Goal: Information Seeking & Learning: Learn about a topic

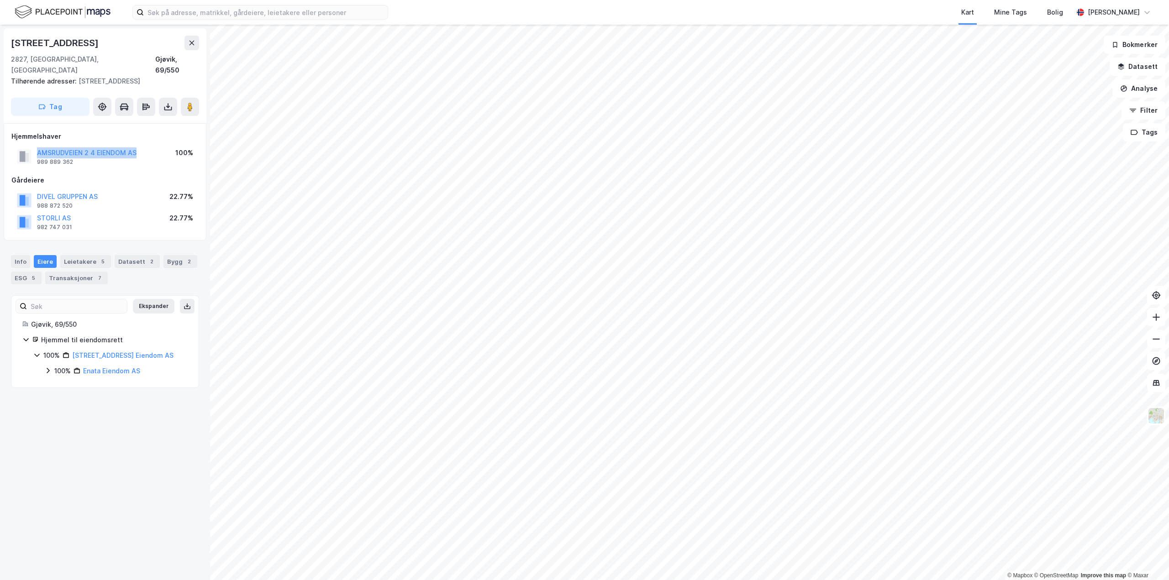
drag, startPoint x: 148, startPoint y: 143, endPoint x: 38, endPoint y: 136, distance: 109.8
click at [38, 146] on div "AMSRUDVEIEN 2 4 EIENDOM AS 989 889 362 100%" at bounding box center [104, 157] width 187 height 22
copy button "AMSRUDVEIEN 2 4 EIENDOM AS"
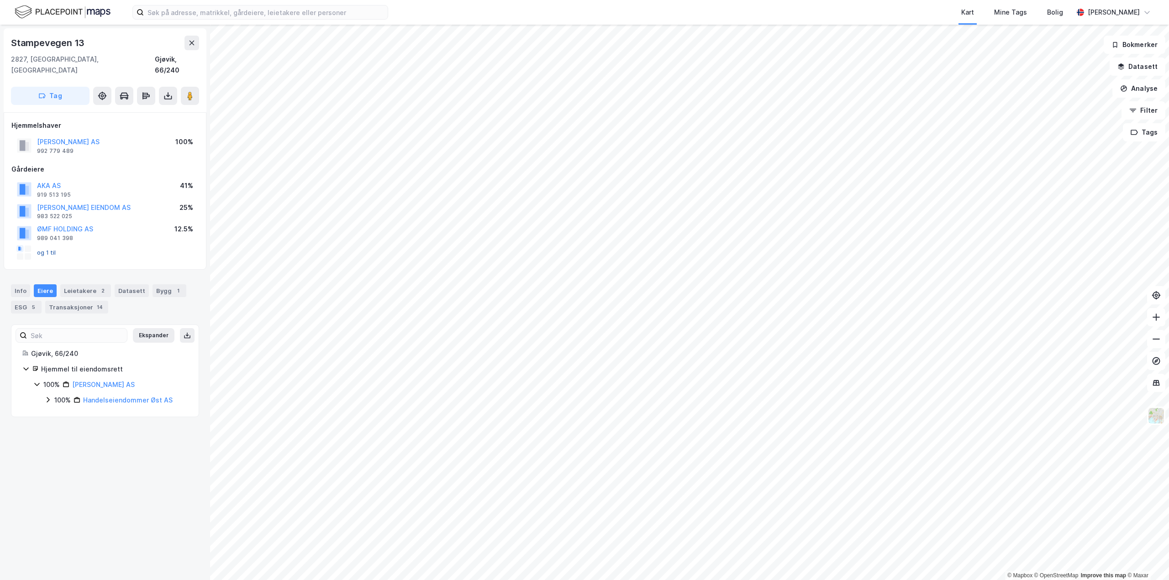
click at [0, 0] on button "og 1 til" at bounding box center [0, 0] width 0 height 0
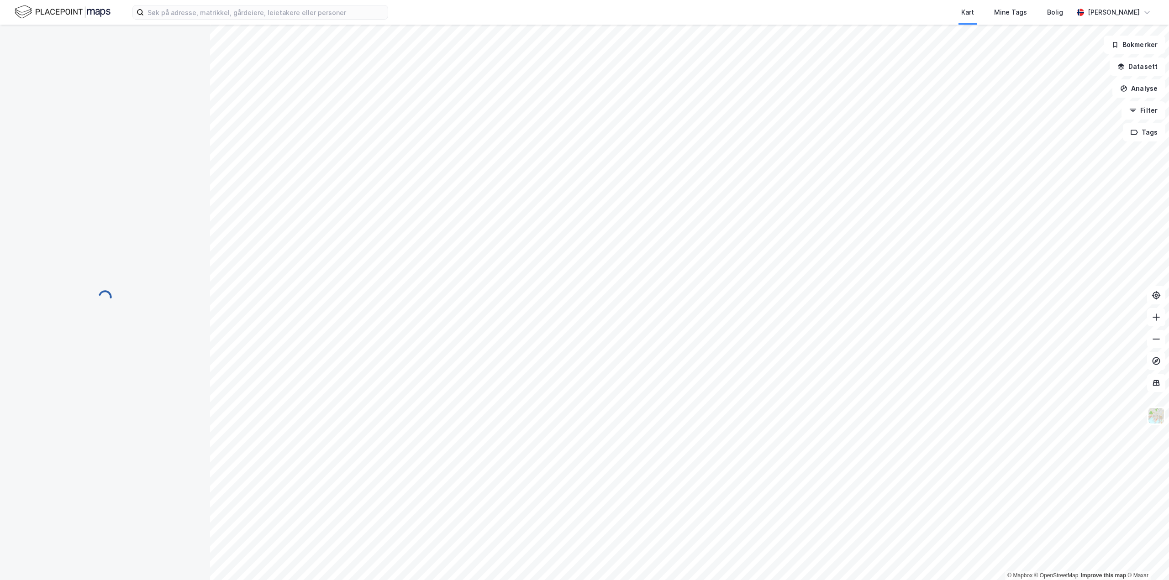
scroll to position [39, 0]
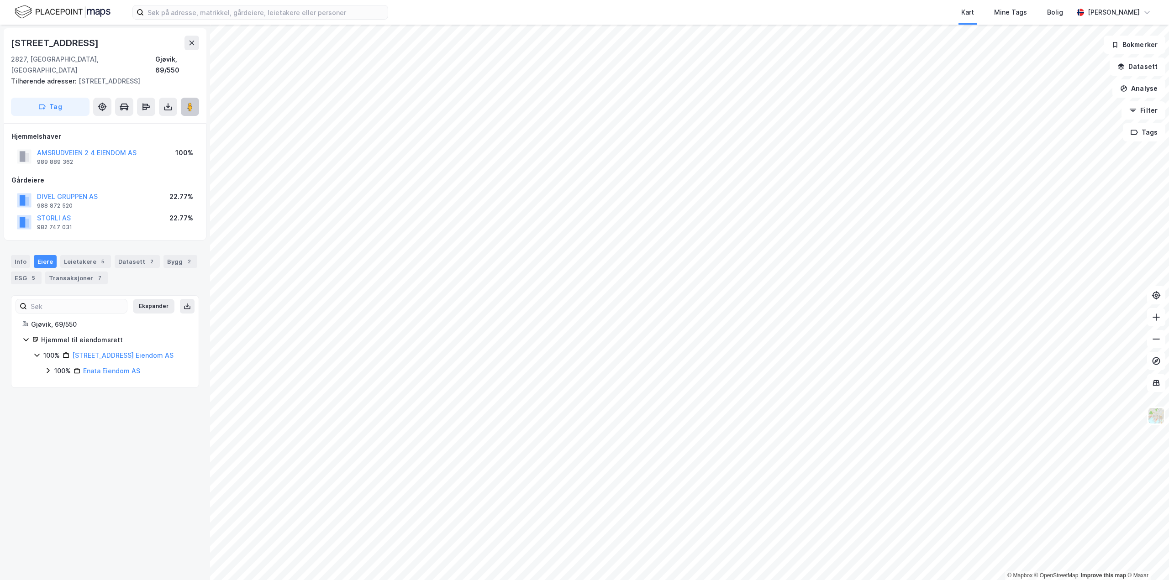
click at [192, 102] on image at bounding box center [189, 106] width 5 height 9
click at [80, 272] on div "Transaksjoner 7" at bounding box center [76, 278] width 63 height 13
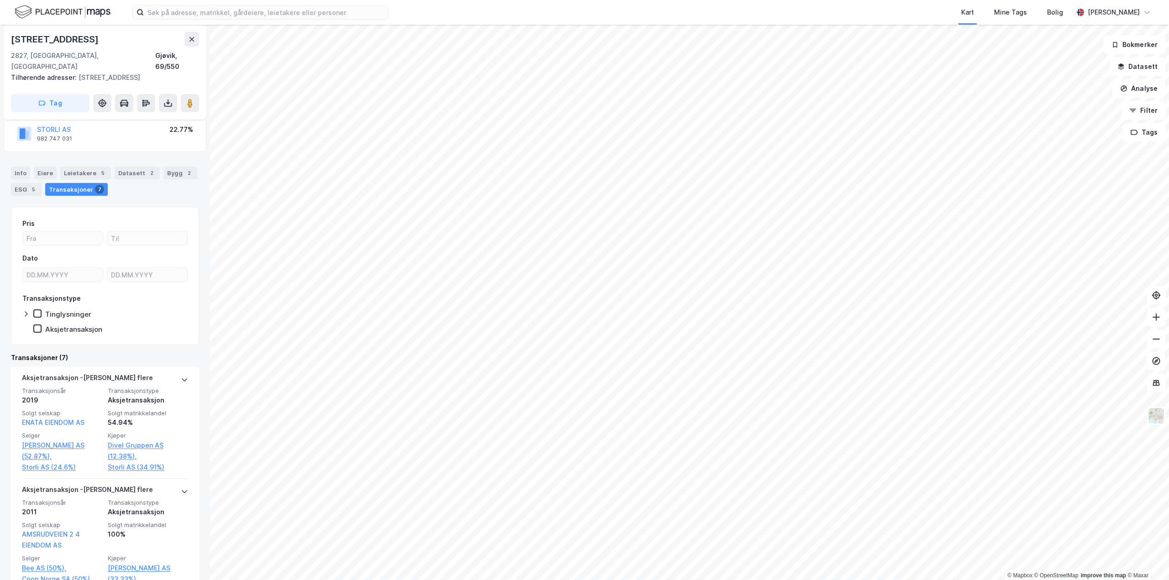
scroll to position [91, 0]
click at [1138, 111] on button "Filter" at bounding box center [1143, 110] width 44 height 18
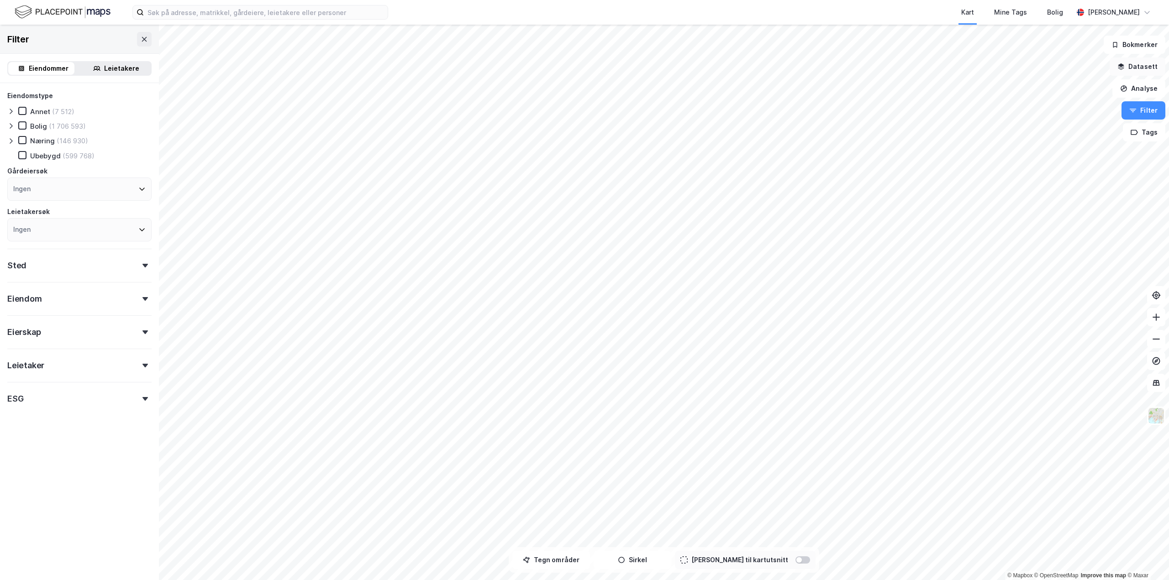
click at [1144, 65] on button "Datasett" at bounding box center [1137, 67] width 56 height 18
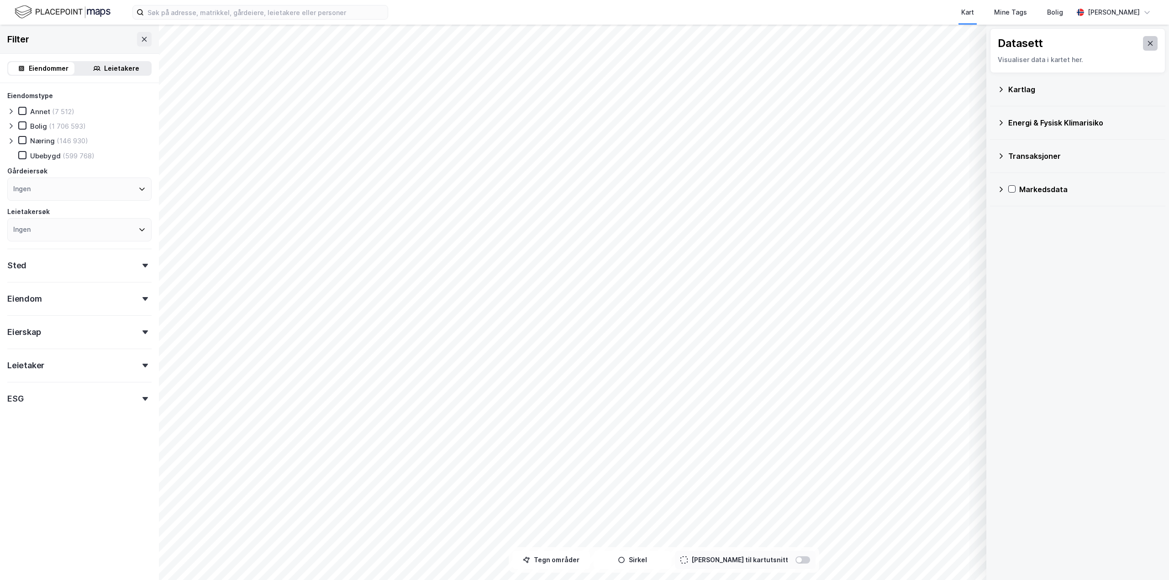
click at [1146, 45] on icon at bounding box center [1149, 43] width 7 height 7
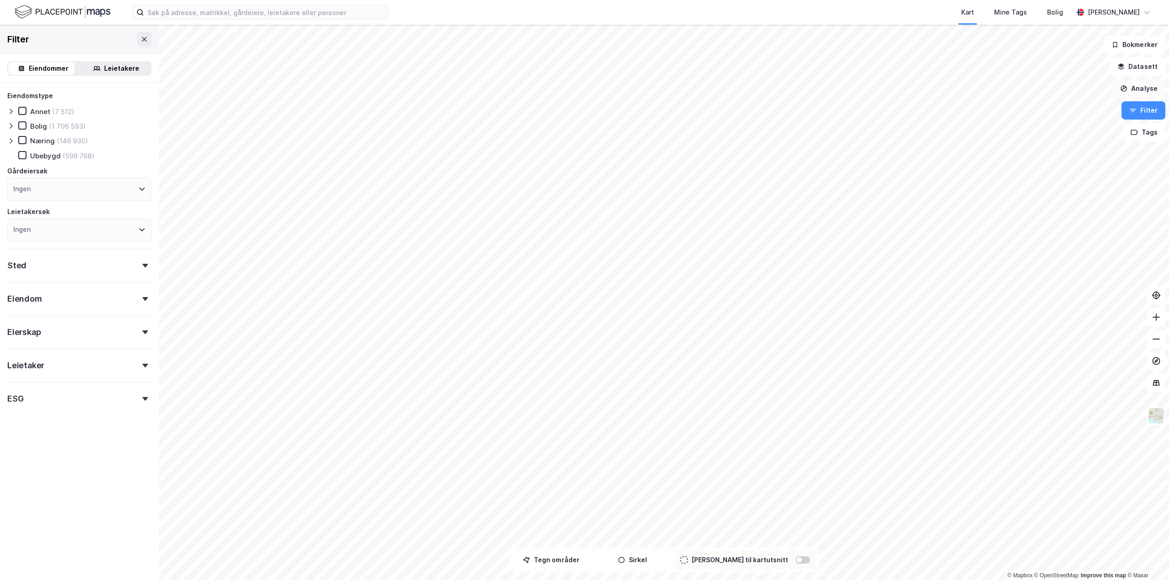
click at [1132, 89] on button "Analyse" at bounding box center [1138, 88] width 53 height 18
click at [1070, 90] on div "Mål avstand" at bounding box center [1058, 89] width 79 height 8
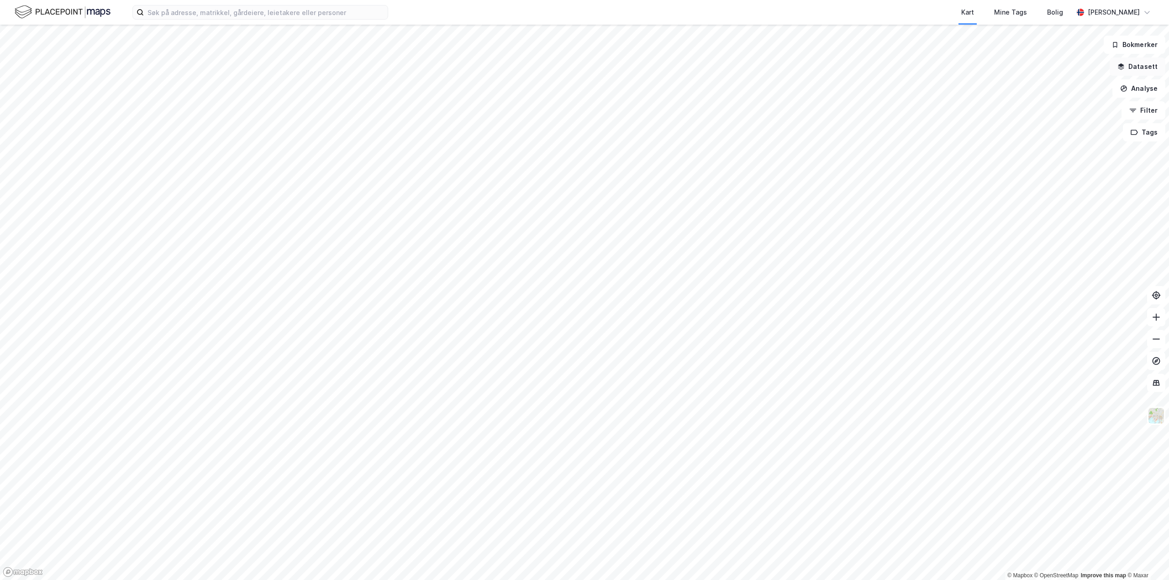
click at [1141, 66] on button "Datasett" at bounding box center [1137, 67] width 56 height 18
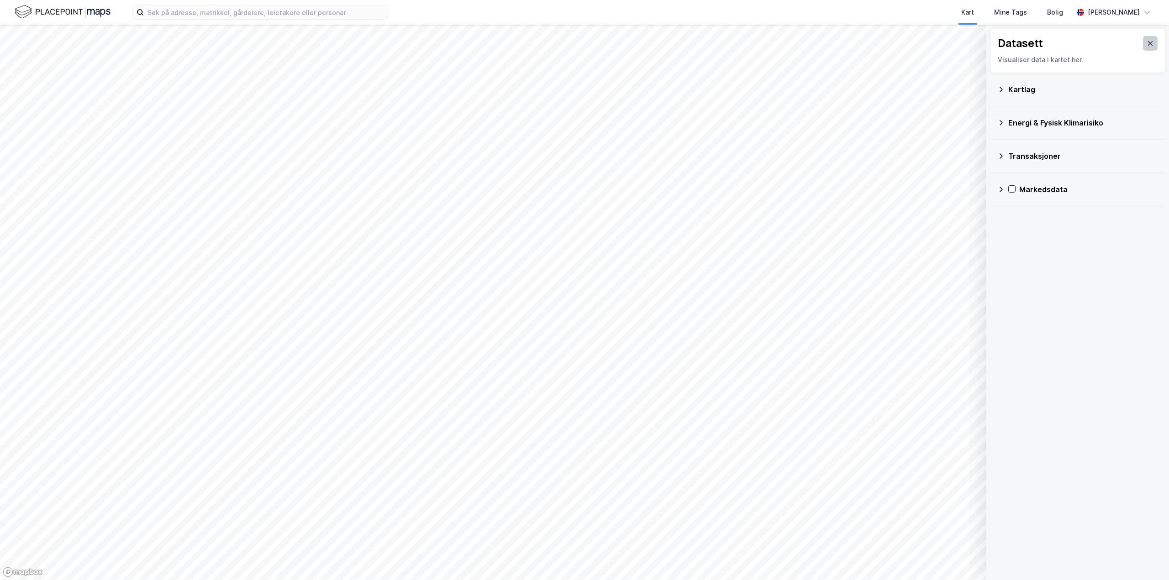
click at [1148, 42] on icon at bounding box center [1150, 43] width 5 height 5
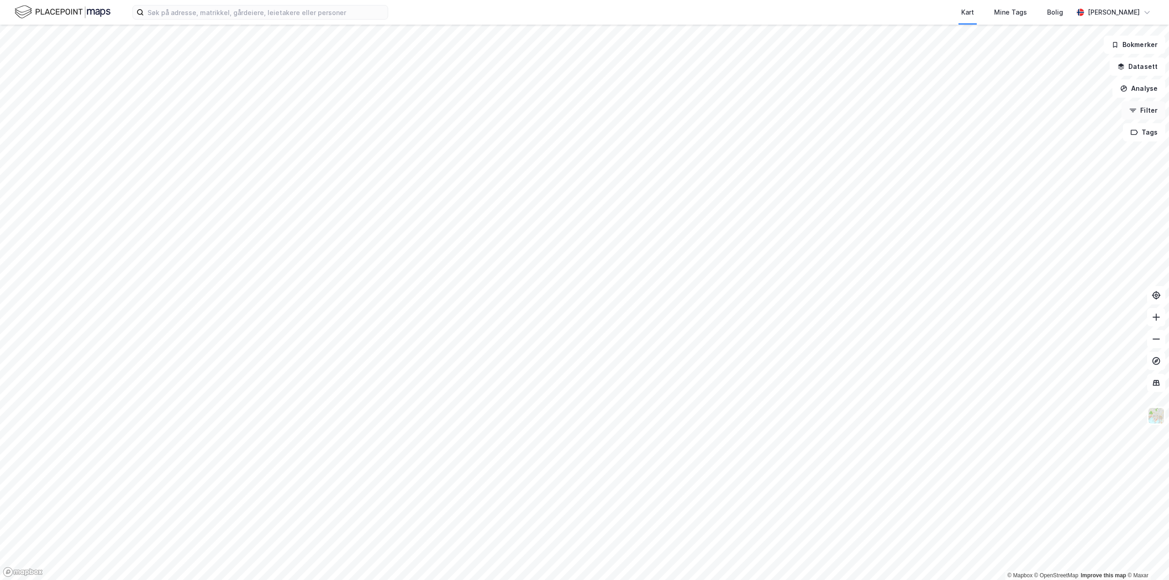
click at [1144, 110] on button "Filter" at bounding box center [1143, 110] width 44 height 18
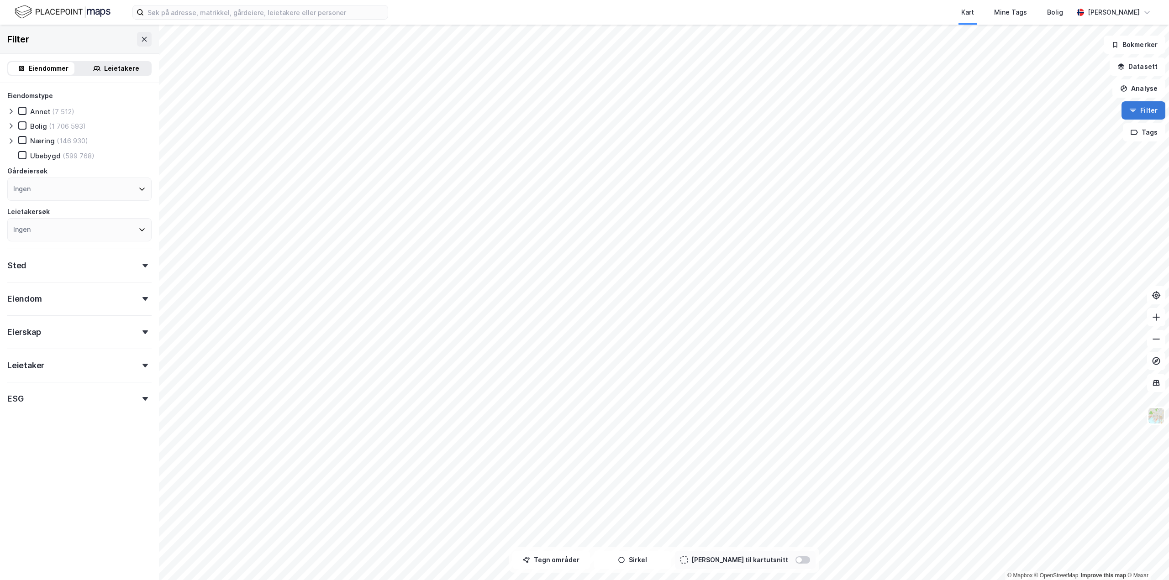
click at [1144, 110] on button "Filter" at bounding box center [1143, 110] width 44 height 18
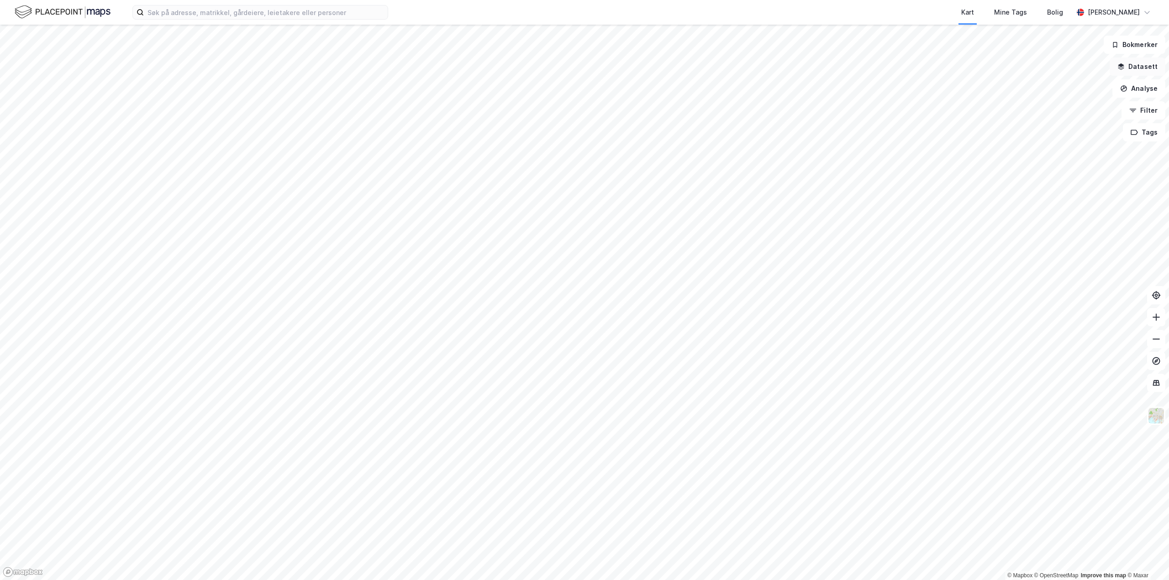
click at [1144, 59] on button "Datasett" at bounding box center [1137, 67] width 56 height 18
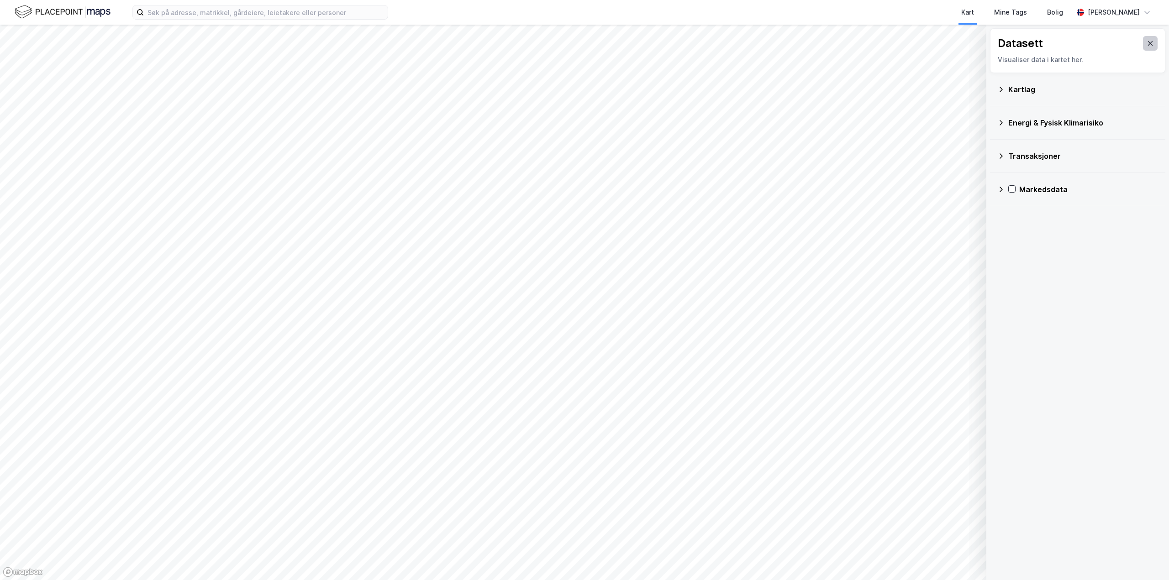
click at [1146, 42] on icon at bounding box center [1149, 43] width 7 height 7
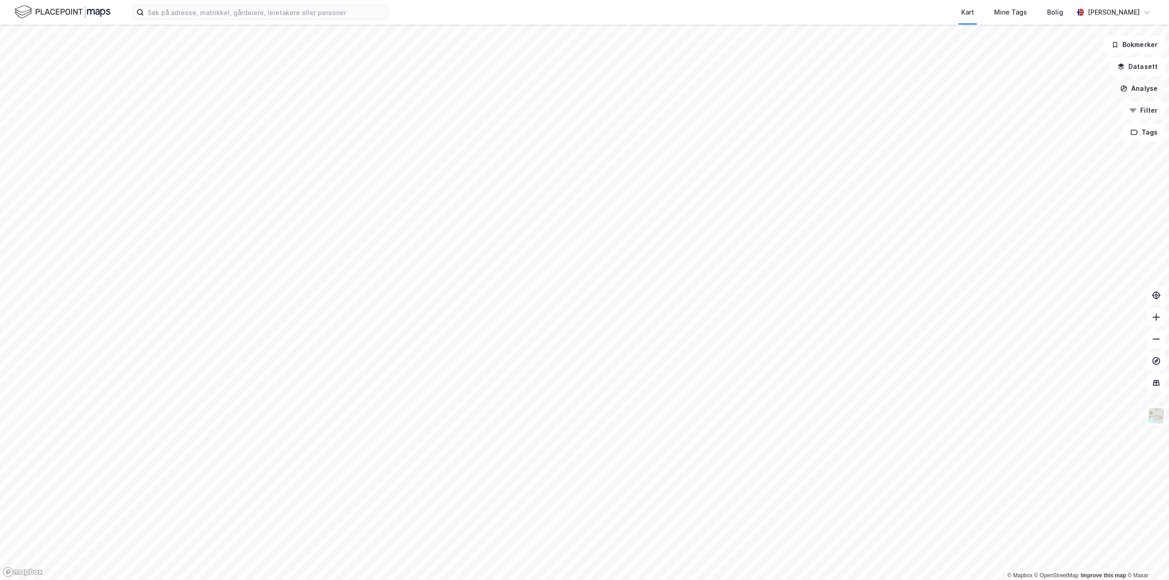
click at [1143, 88] on button "Analyse" at bounding box center [1138, 88] width 53 height 18
click at [1027, 108] on div "Tegn område" at bounding box center [1058, 108] width 79 height 8
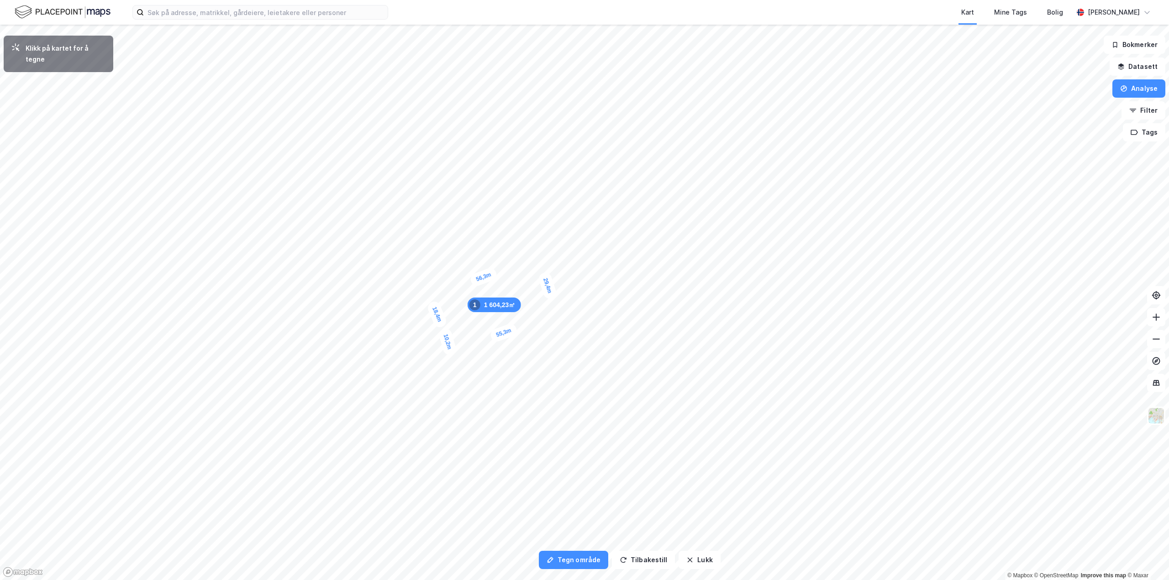
click at [444, 332] on div "10,2m" at bounding box center [447, 341] width 20 height 29
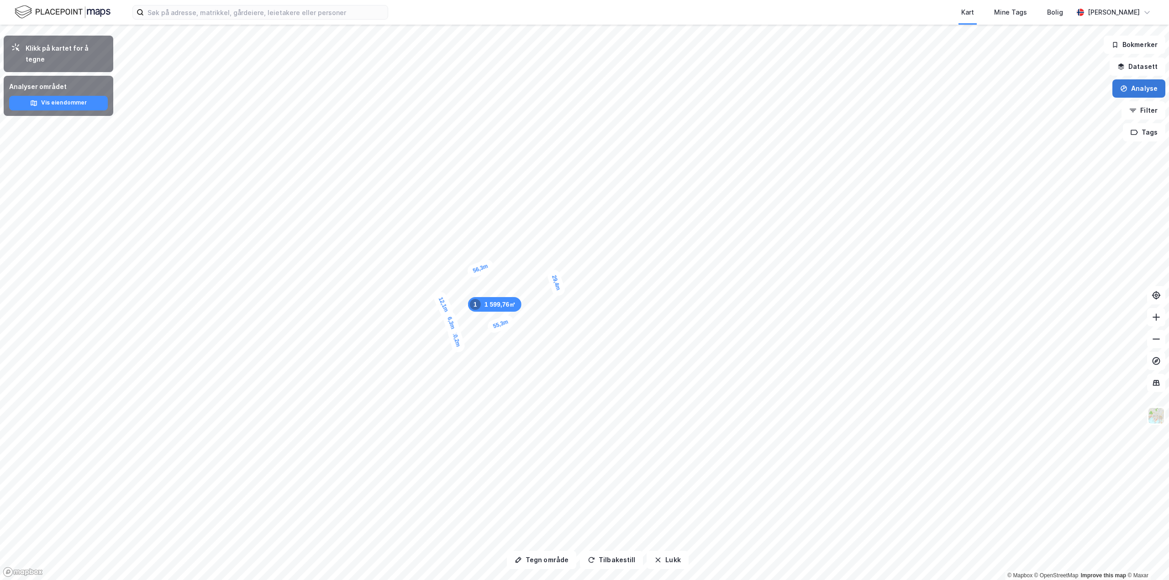
click at [1143, 92] on button "Analyse" at bounding box center [1138, 88] width 53 height 18
click at [1056, 111] on div "Tegn område" at bounding box center [1058, 108] width 79 height 8
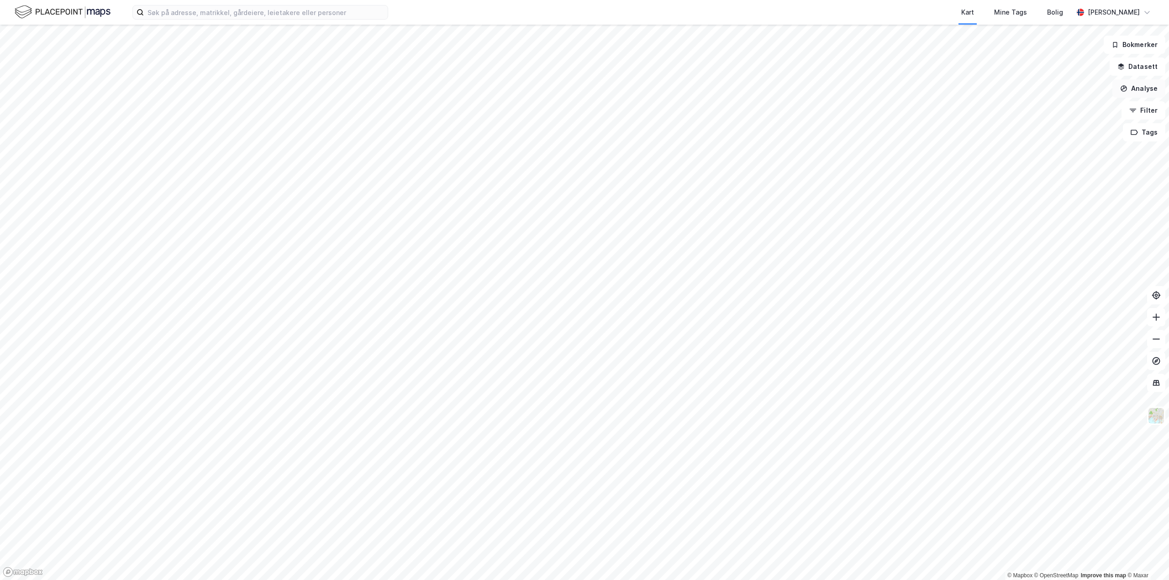
click at [1148, 93] on button "Analyse" at bounding box center [1138, 88] width 53 height 18
click at [1035, 108] on div "Tegn område" at bounding box center [1058, 108] width 79 height 8
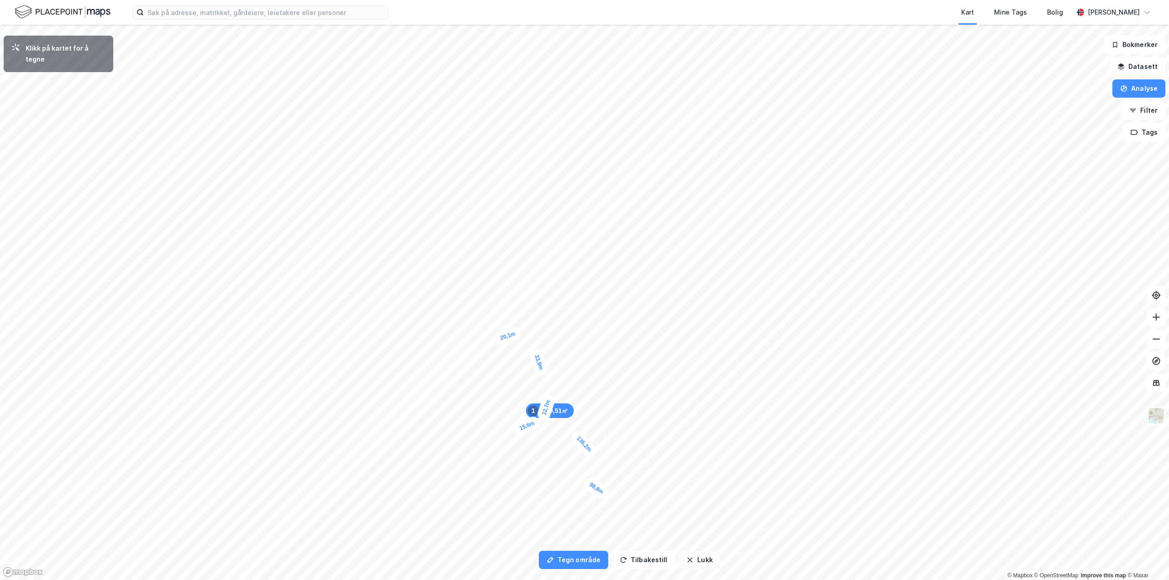
click at [693, 559] on button "Lukk" at bounding box center [699, 560] width 42 height 18
